Goal: Find specific page/section: Locate a particular part of the current website

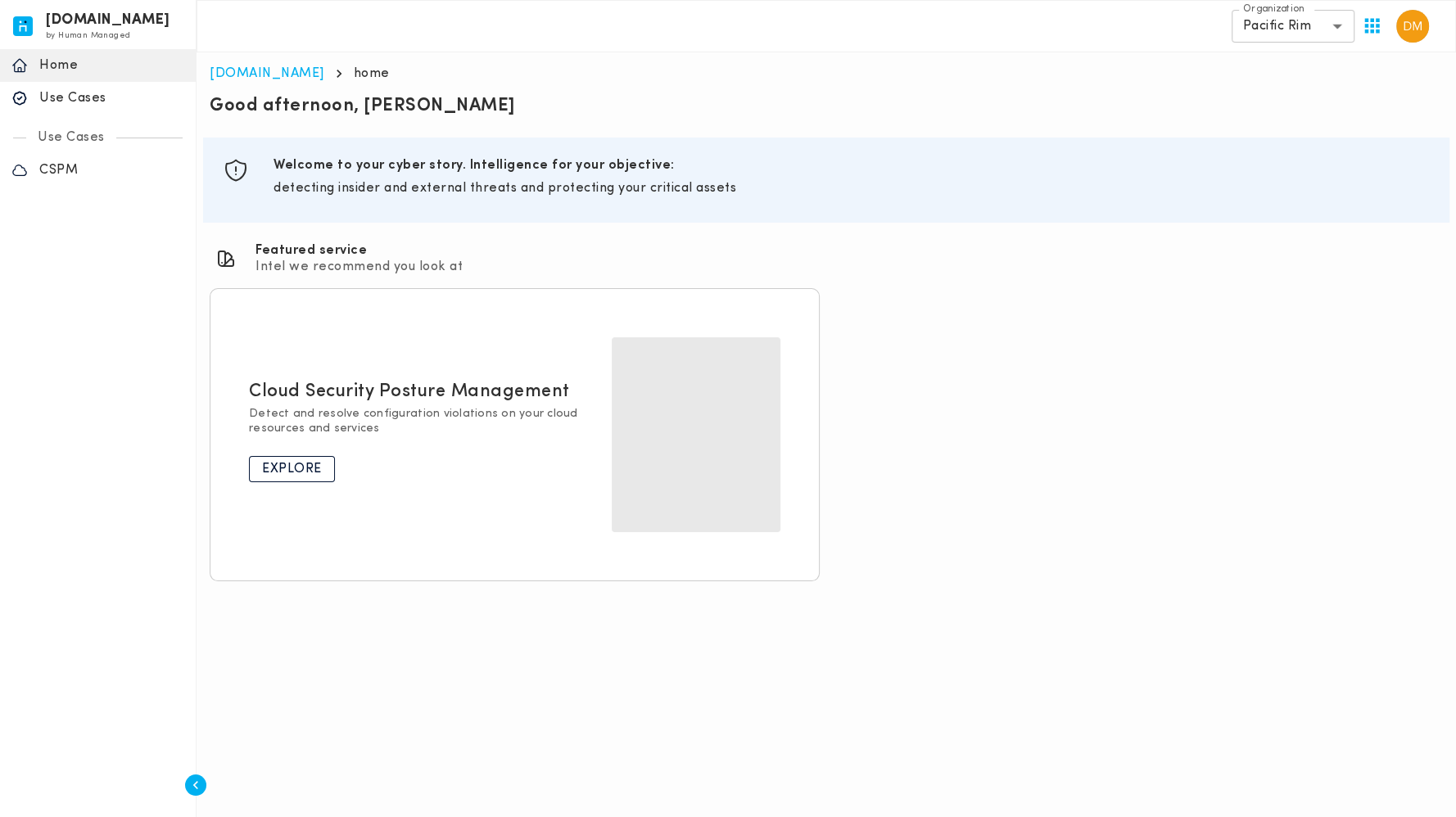
click at [295, 462] on p "Explore" at bounding box center [292, 468] width 59 height 17
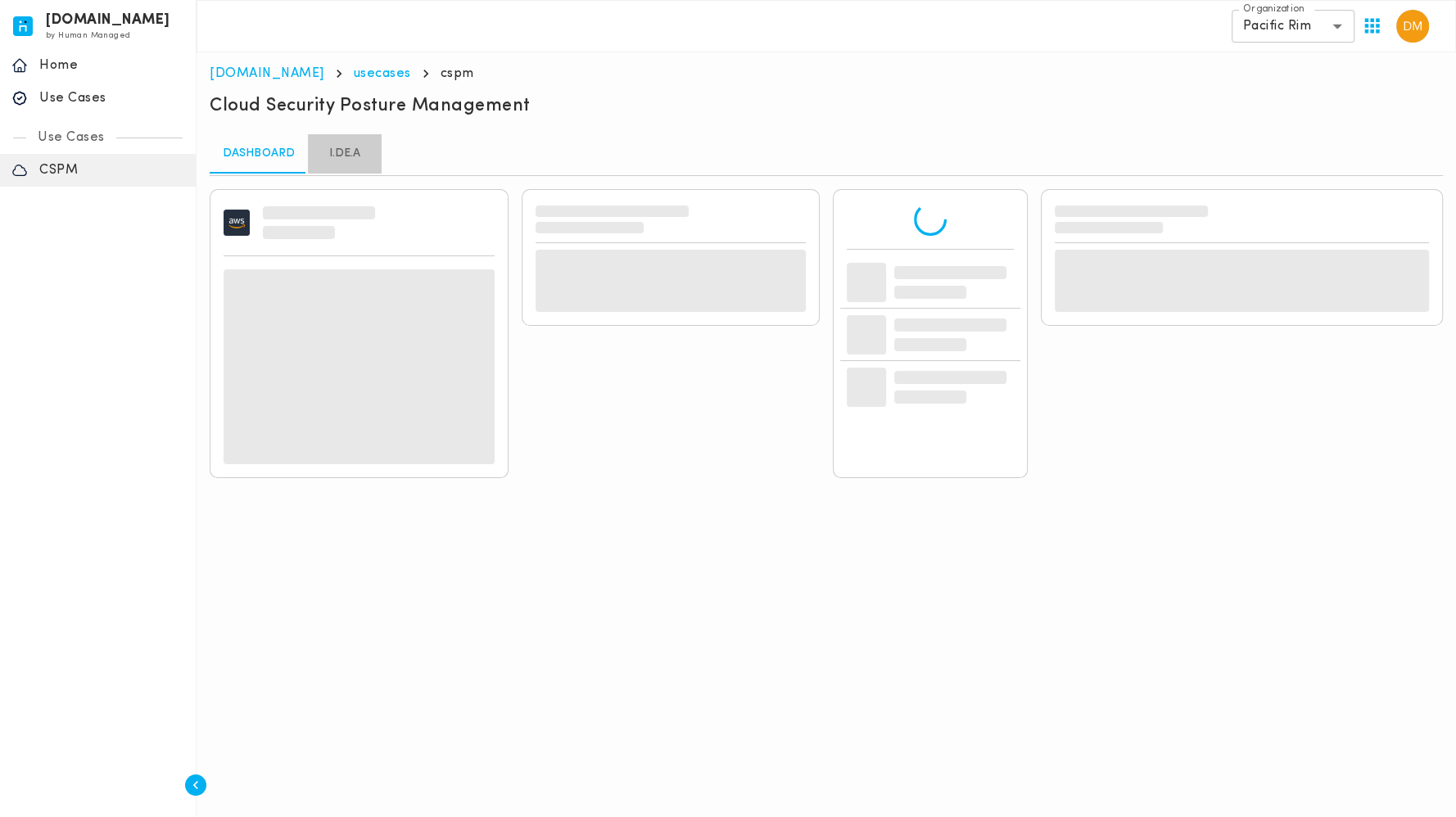
click at [351, 156] on link "I.DE.A" at bounding box center [345, 154] width 73 height 40
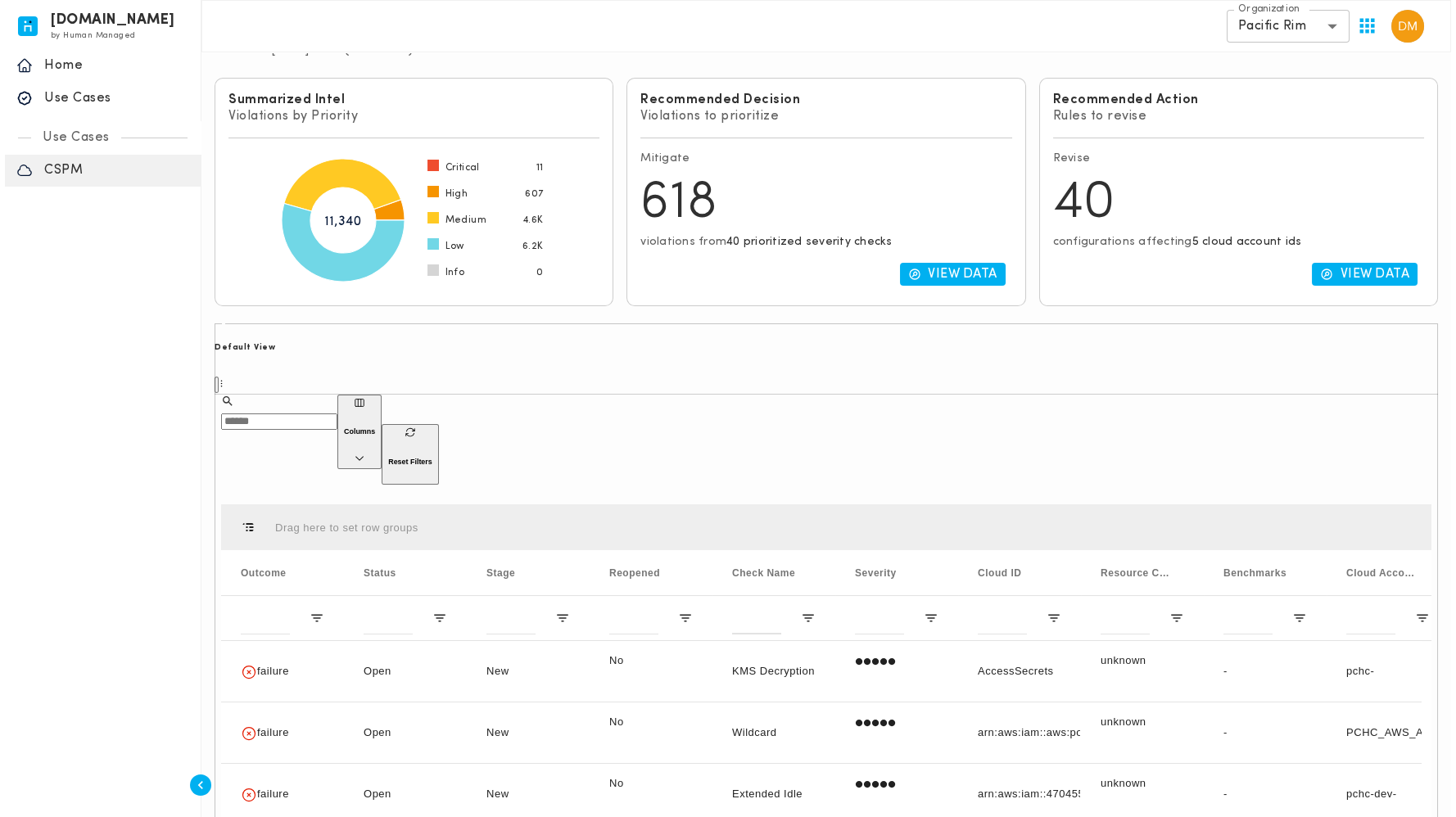
scroll to position [312, 0]
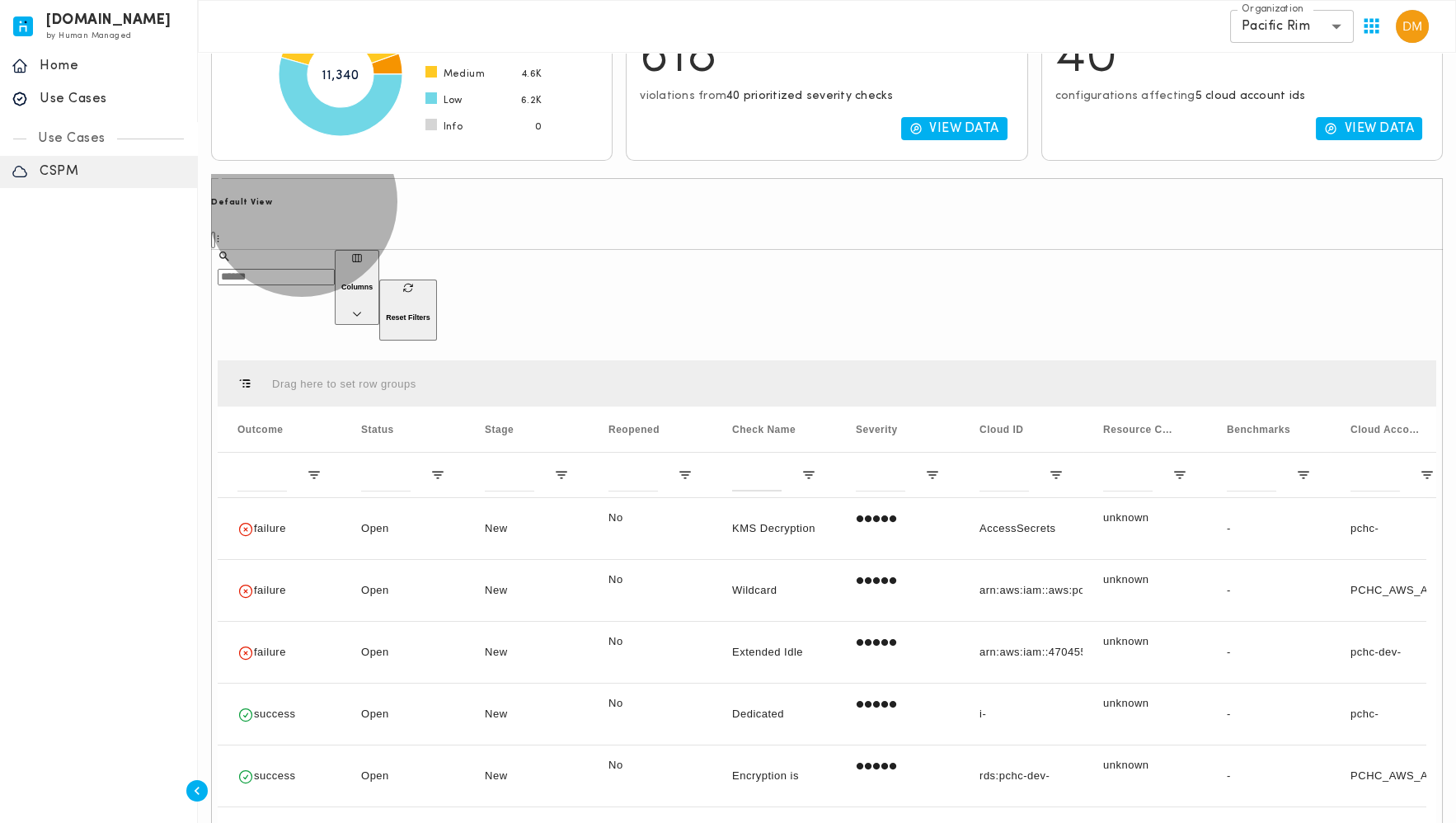
click at [379, 254] on button "Columns" at bounding box center [357, 287] width 45 height 74
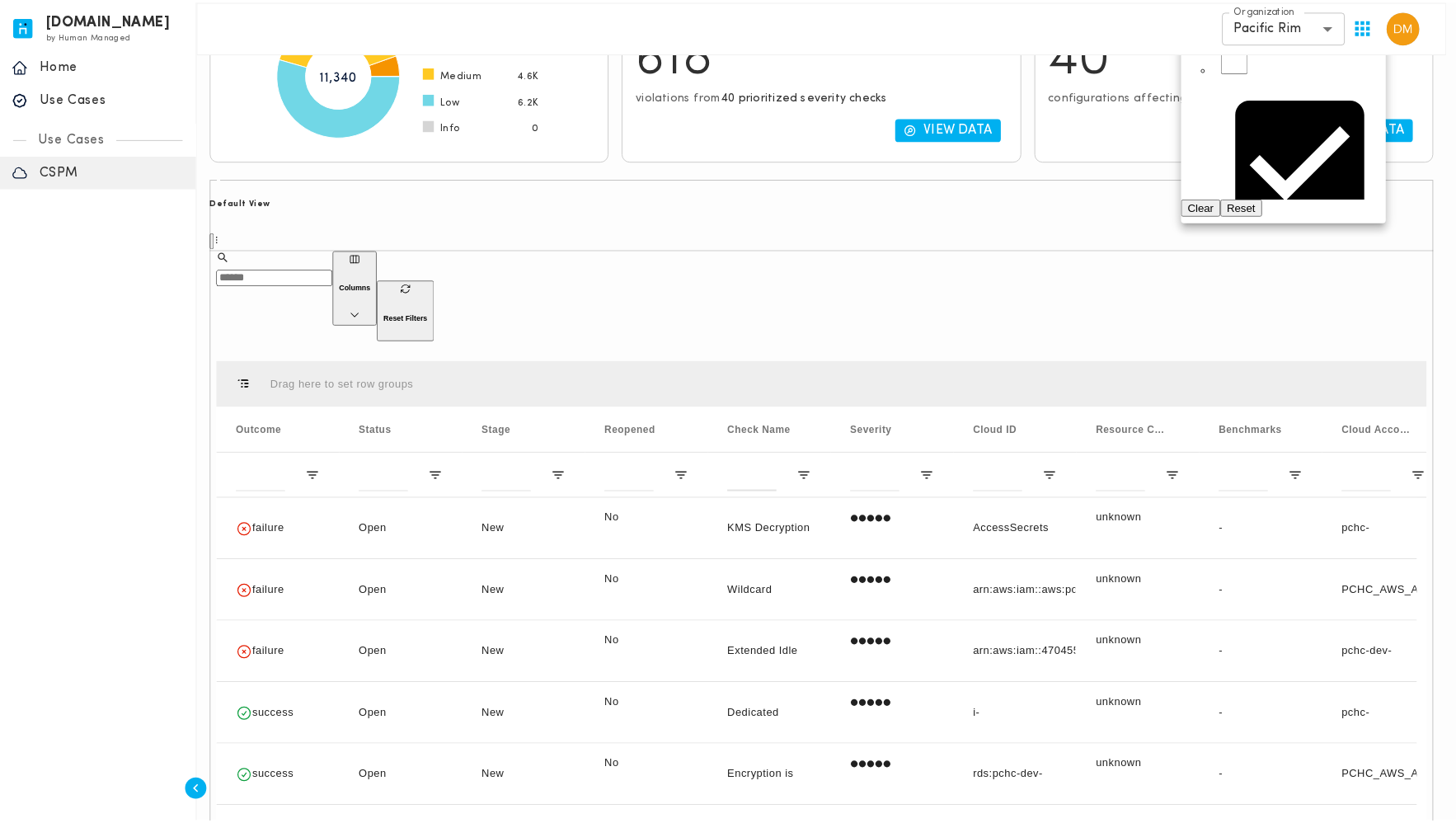
scroll to position [732, 0]
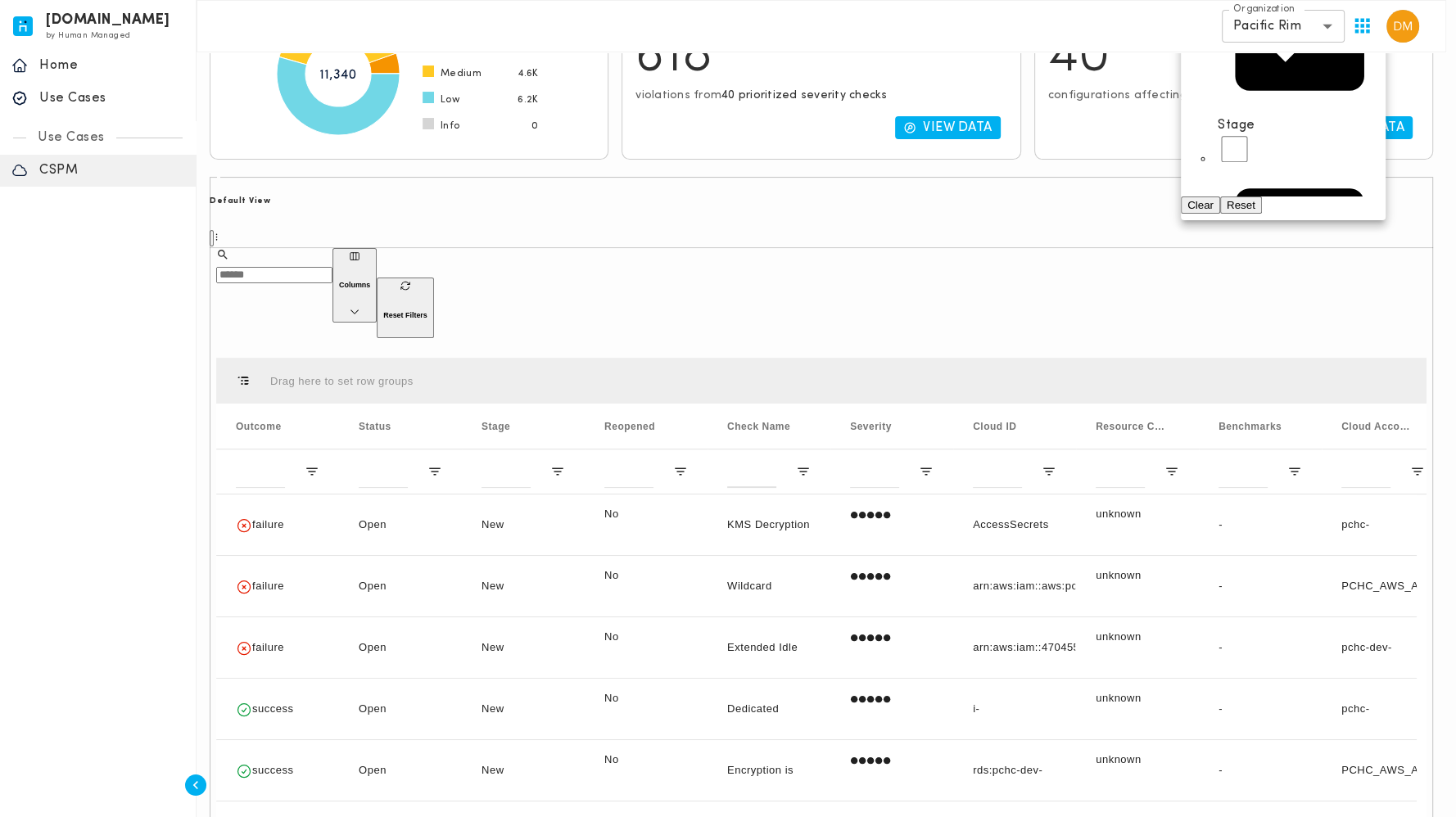
click at [1035, 251] on div at bounding box center [728, 408] width 1456 height 817
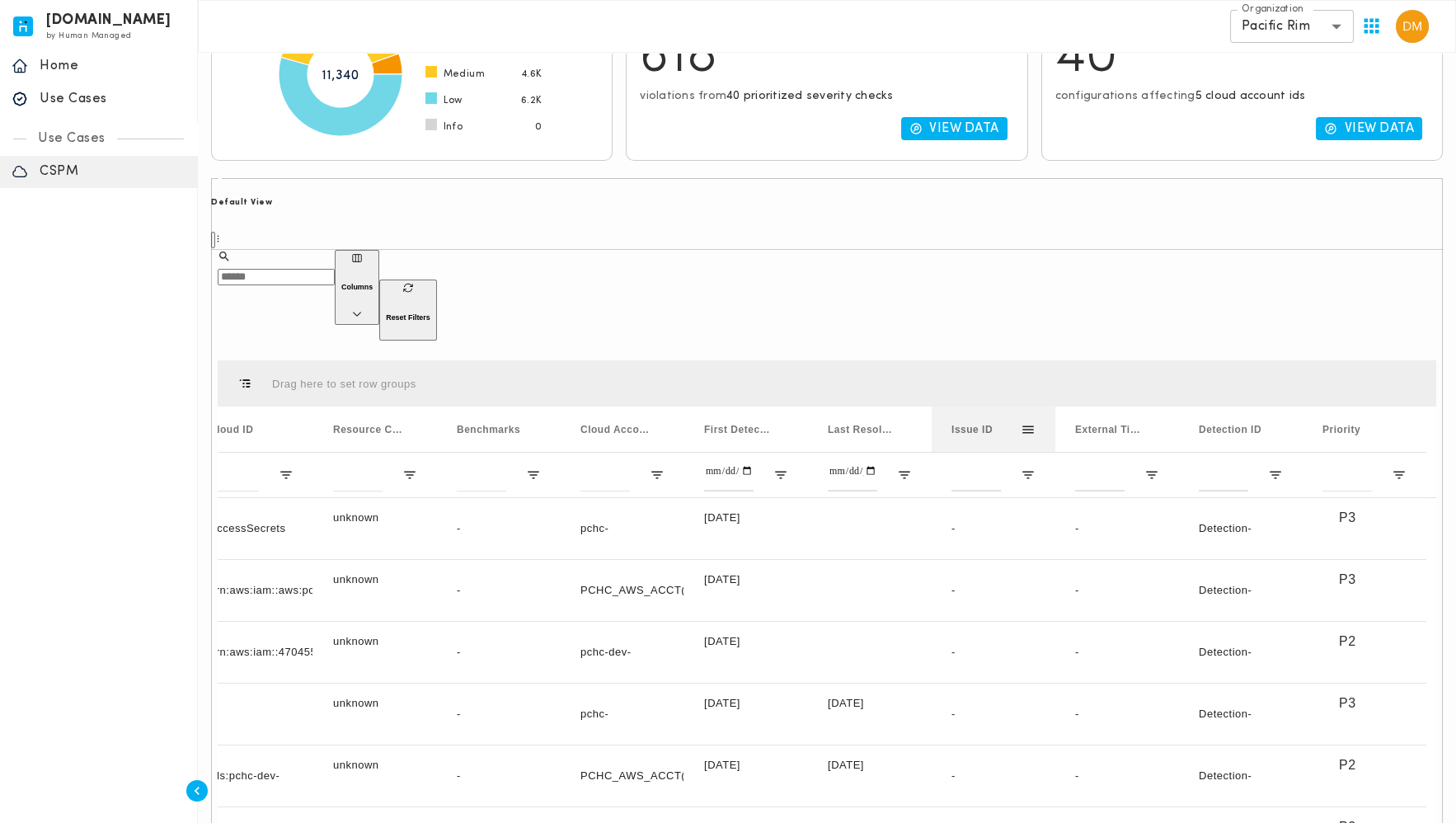
scroll to position [0, 645]
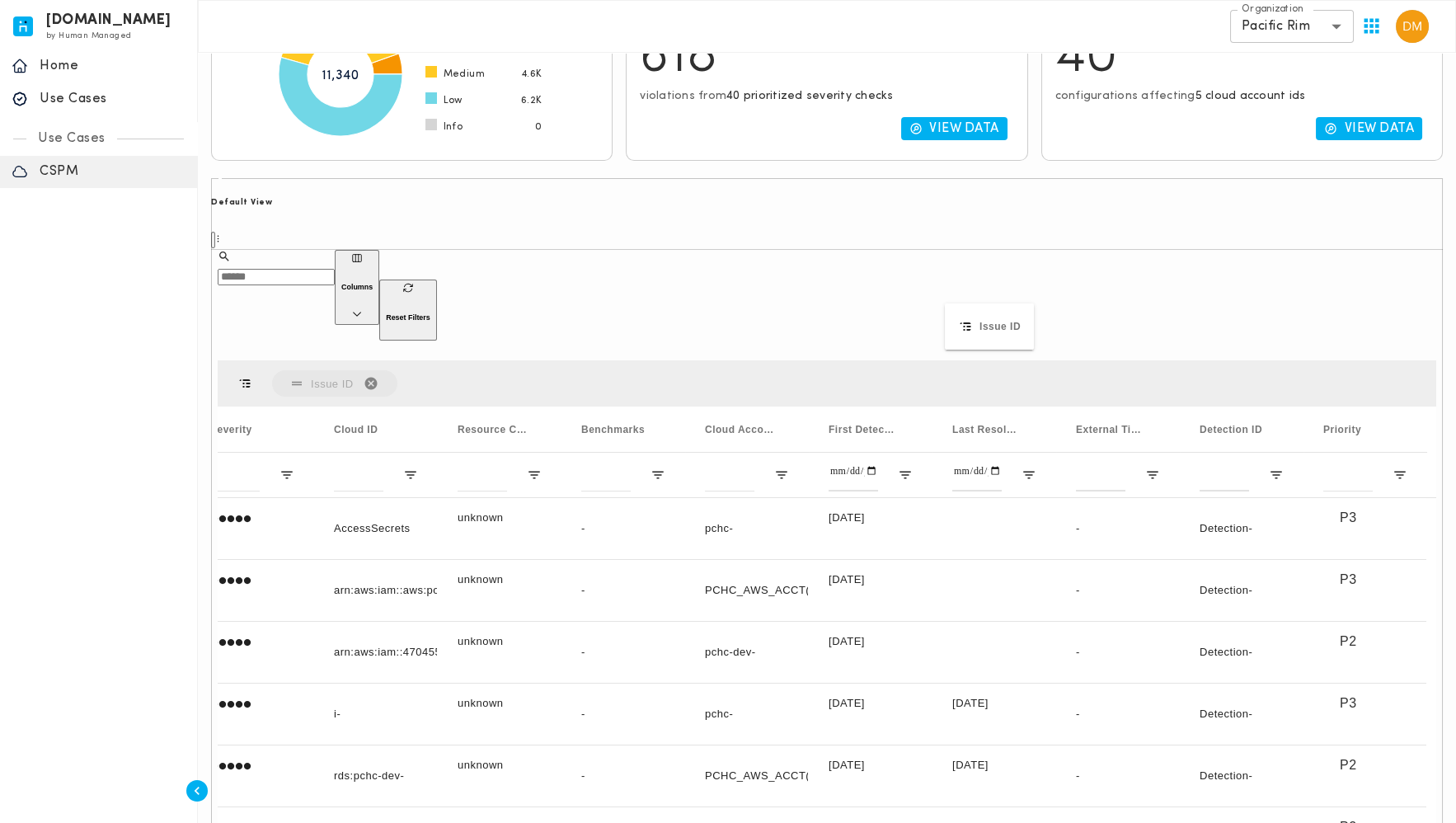
drag, startPoint x: 969, startPoint y: 354, endPoint x: 965, endPoint y: 346, distance: 8.9
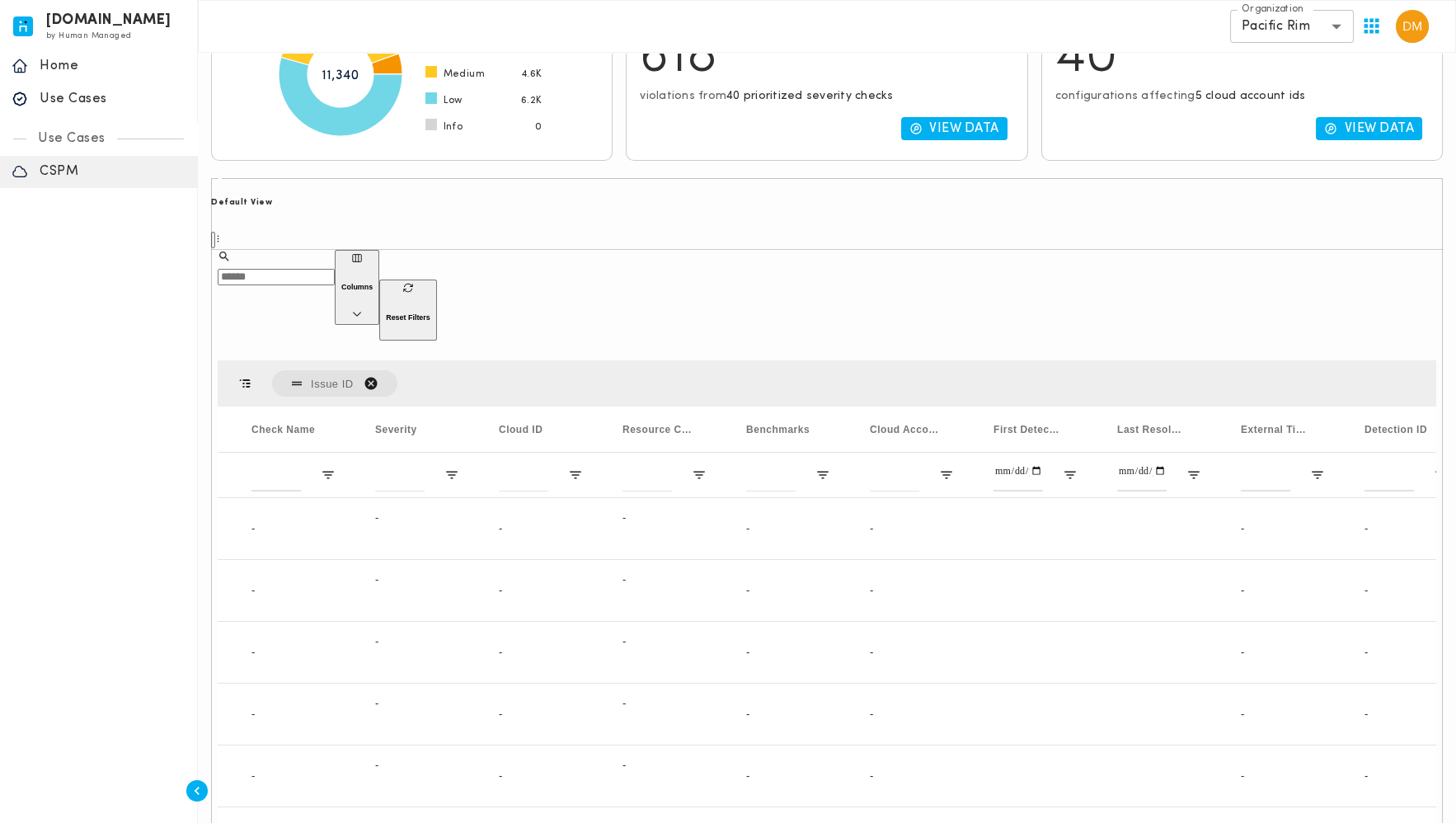
scroll to position [0, 0]
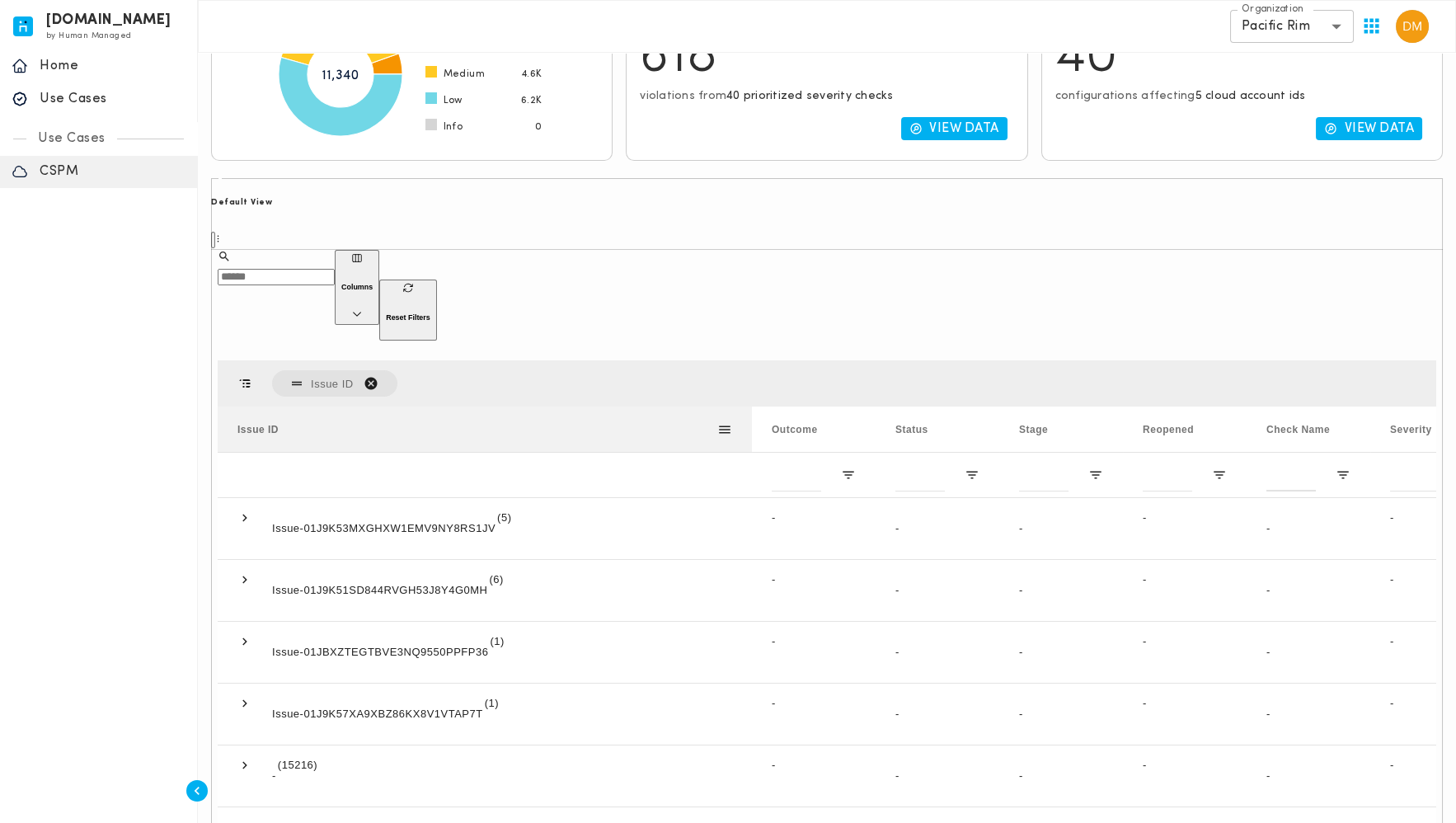
drag, startPoint x: 379, startPoint y: 345, endPoint x: 749, endPoint y: 328, distance: 370.4
click at [749, 407] on div at bounding box center [752, 429] width 7 height 45
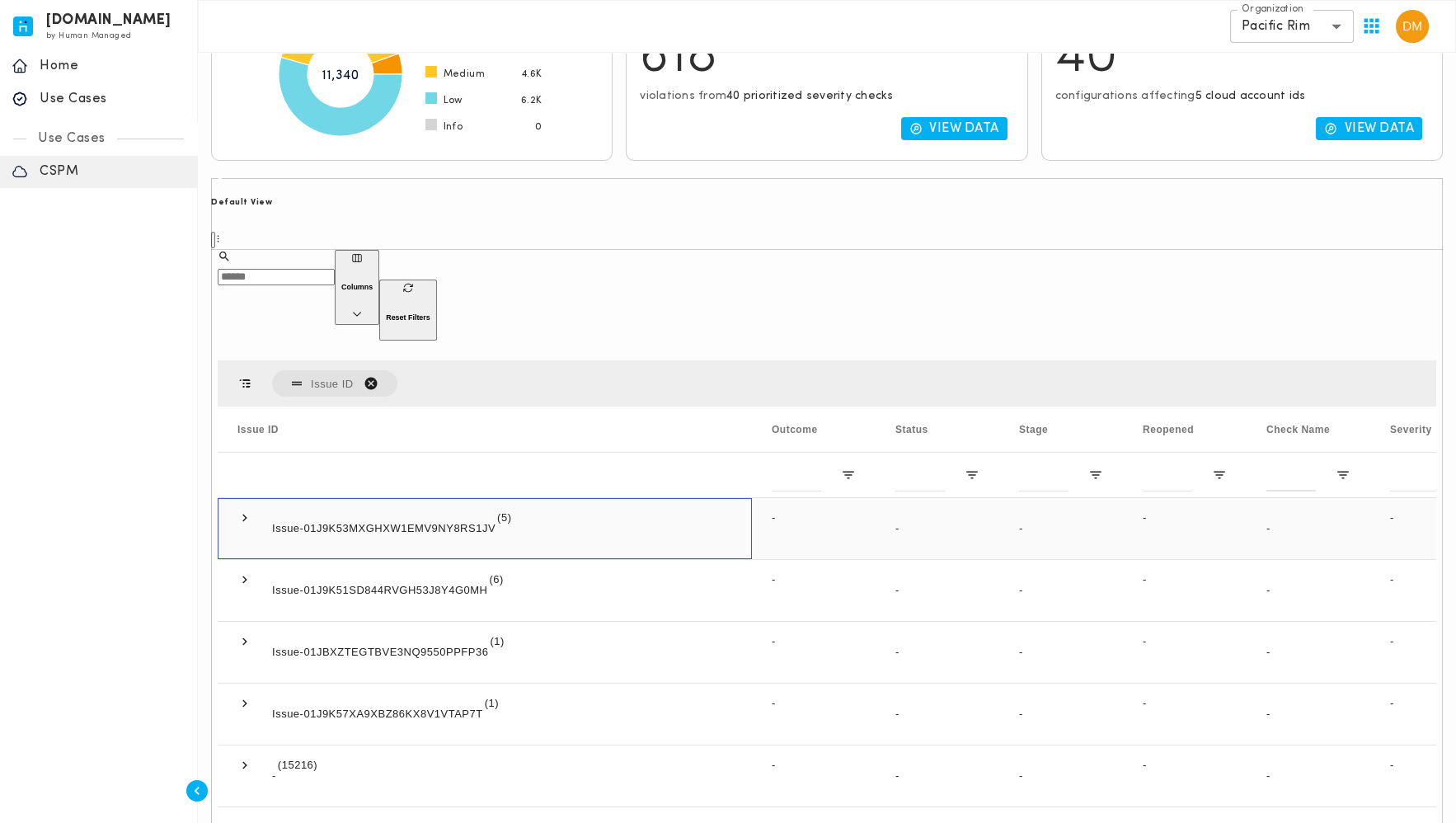
click at [247, 511] on span at bounding box center [244, 518] width 15 height 15
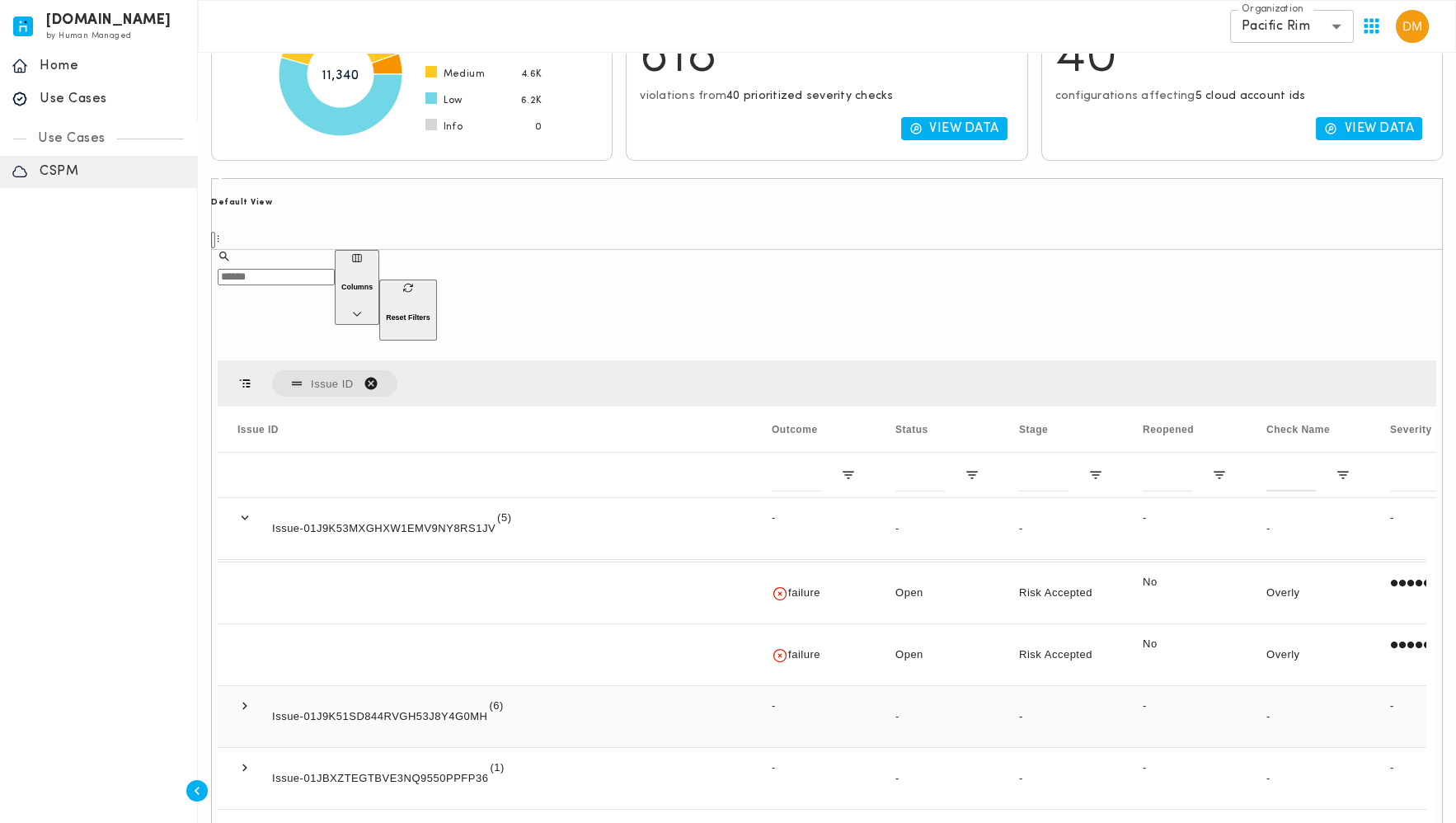
click at [245, 698] on span at bounding box center [244, 705] width 15 height 15
click at [232, 686] on div "Issue-01J9K51SD844RVGH53J8Y4G0MH (6)" at bounding box center [485, 716] width 535 height 61
click at [242, 698] on span at bounding box center [244, 705] width 15 height 15
